Goal: Find specific page/section: Find specific page/section

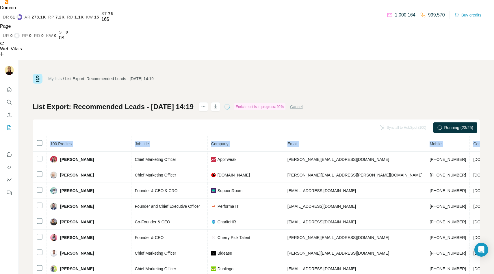
scroll to position [0, 86]
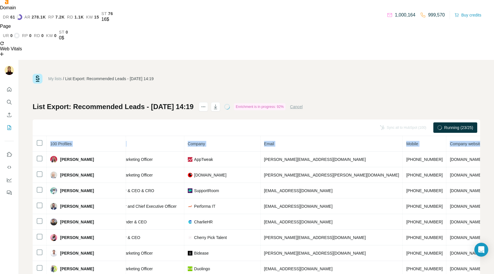
drag, startPoint x: 50, startPoint y: 84, endPoint x: 458, endPoint y: 83, distance: 408.2
click at [458, 136] on tr "100 Profiles Status LinkedIn Job title Company Email Mobile Company website Lan…" at bounding box center [279, 144] width 665 height 16
copy tr "100 Profiles Status LinkedIn Job title Company Email Mobile Company website Lan…"
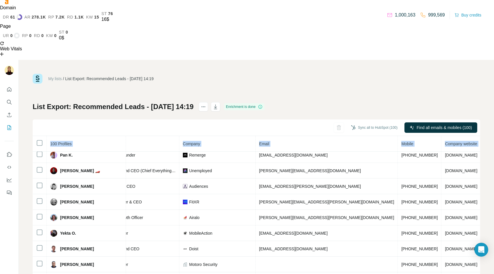
scroll to position [303, 91]
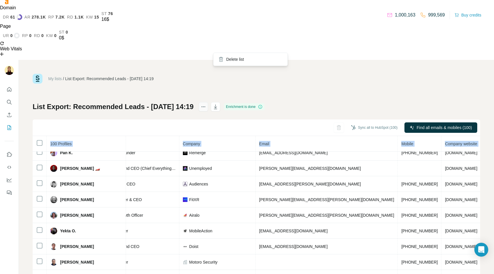
click at [208, 102] on button "actions" at bounding box center [203, 106] width 9 height 9
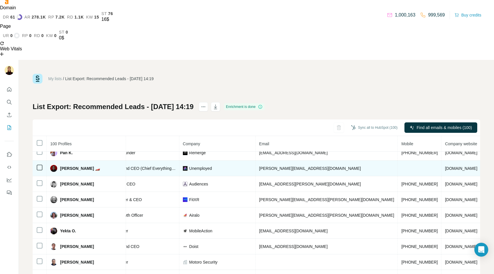
click at [79, 165] on span "[PERSON_NAME] 🏎️" at bounding box center [80, 168] width 40 height 6
click at [53, 165] on img at bounding box center [53, 168] width 7 height 7
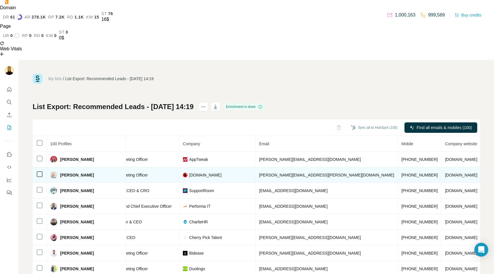
scroll to position [0, 0]
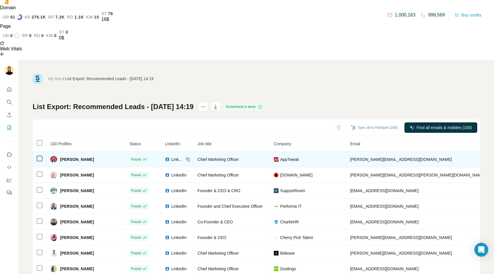
click at [171, 156] on span "LinkedIn" at bounding box center [177, 159] width 13 height 6
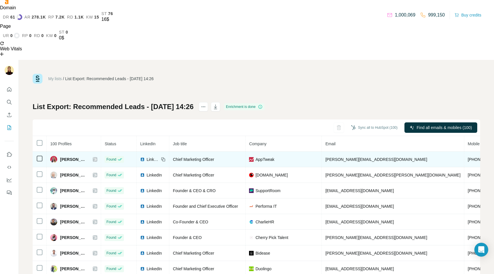
click at [158, 156] on span "LinkedIn" at bounding box center [152, 159] width 13 height 6
